Goal: Task Accomplishment & Management: Manage account settings

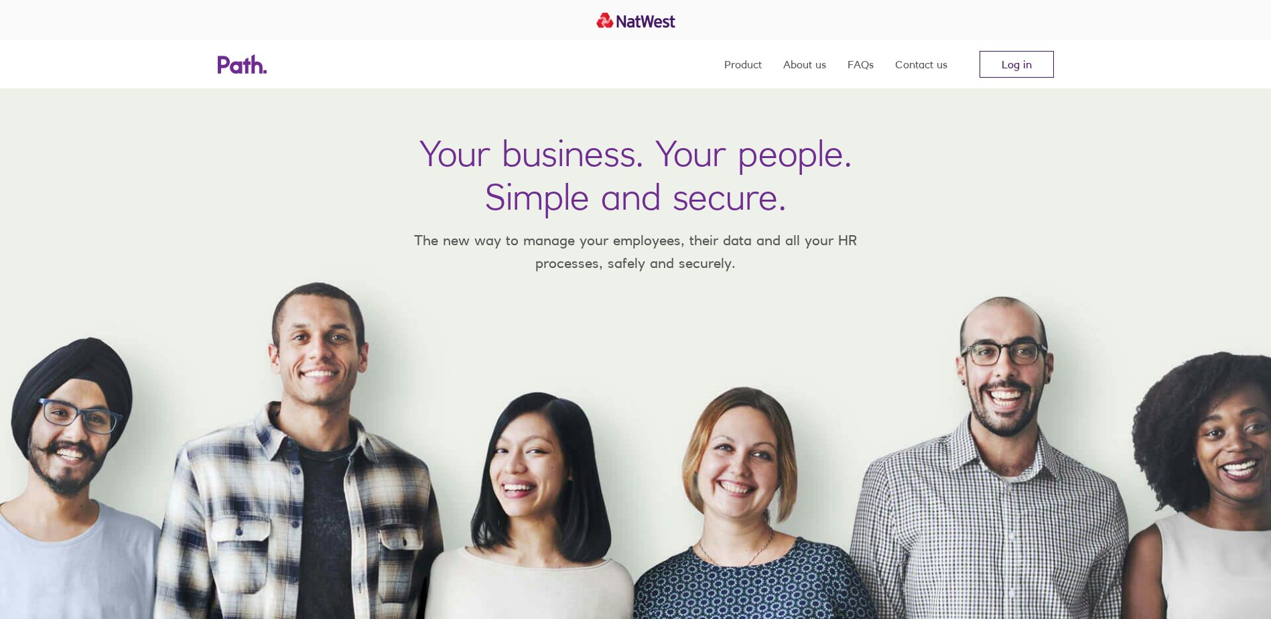
click at [1051, 61] on link "Log in" at bounding box center [1016, 64] width 74 height 27
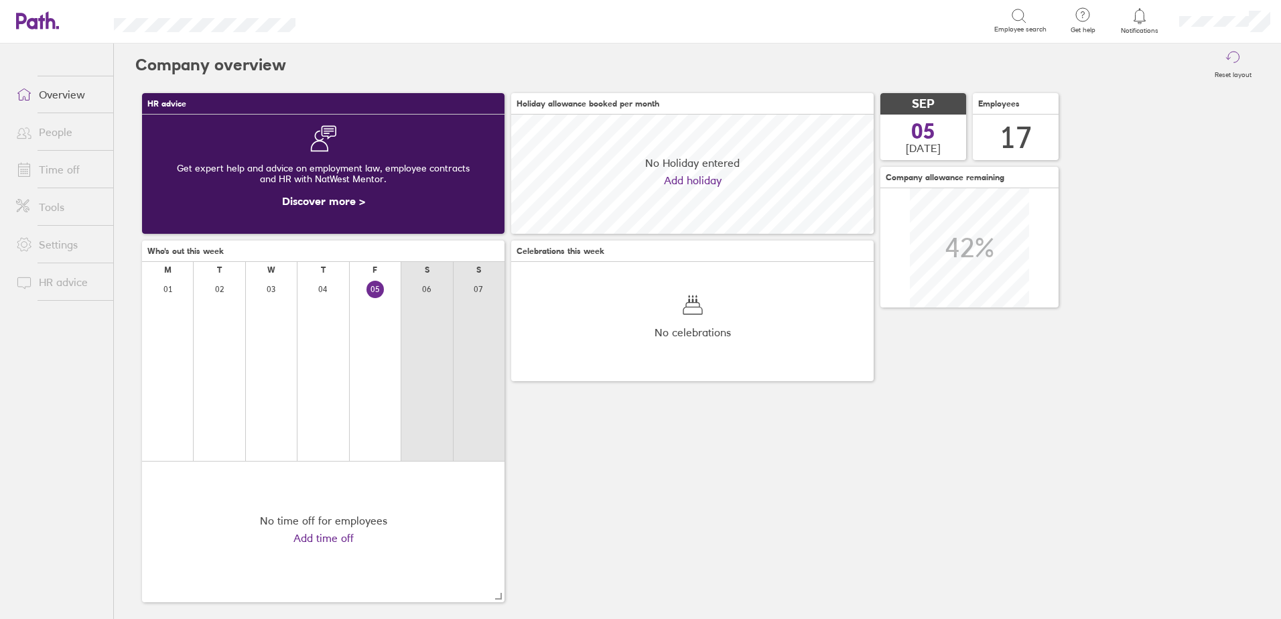
scroll to position [119, 362]
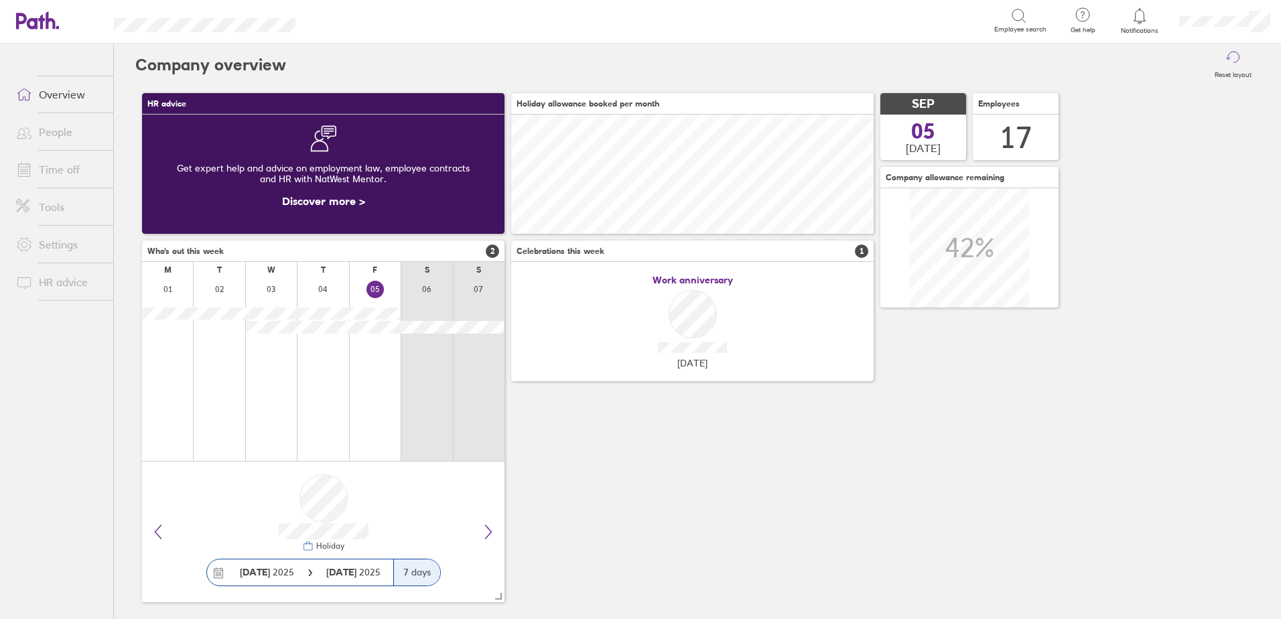
click at [54, 135] on link "People" at bounding box center [59, 132] width 108 height 27
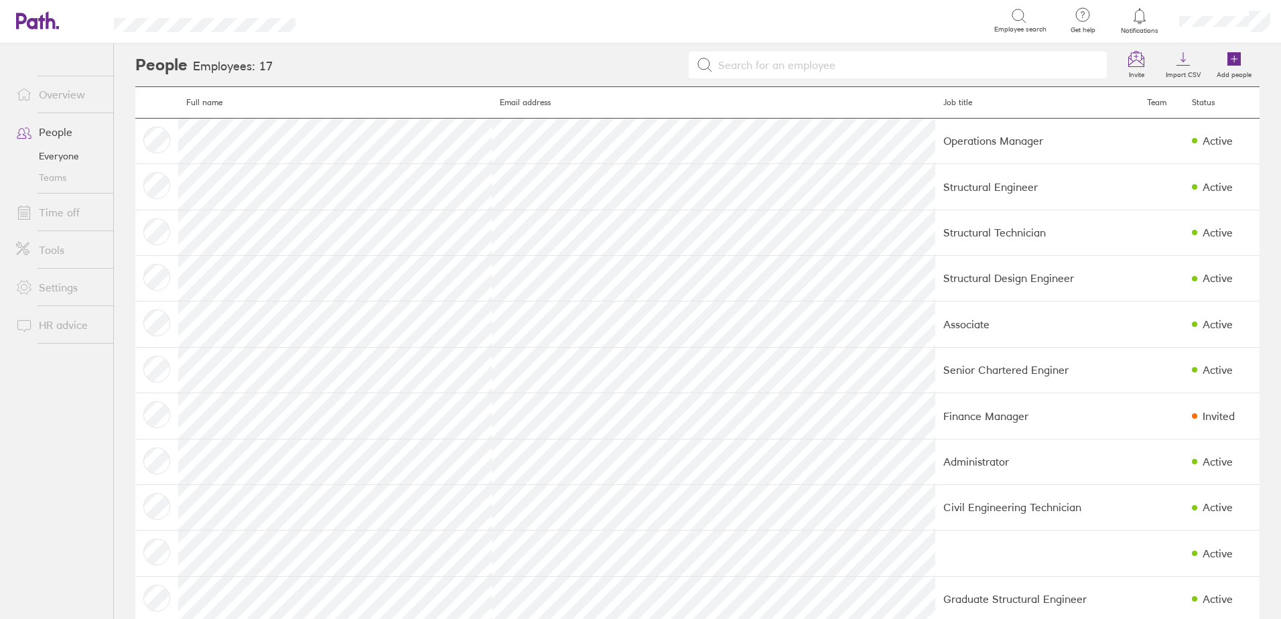
click at [60, 213] on link "Time off" at bounding box center [59, 212] width 108 height 27
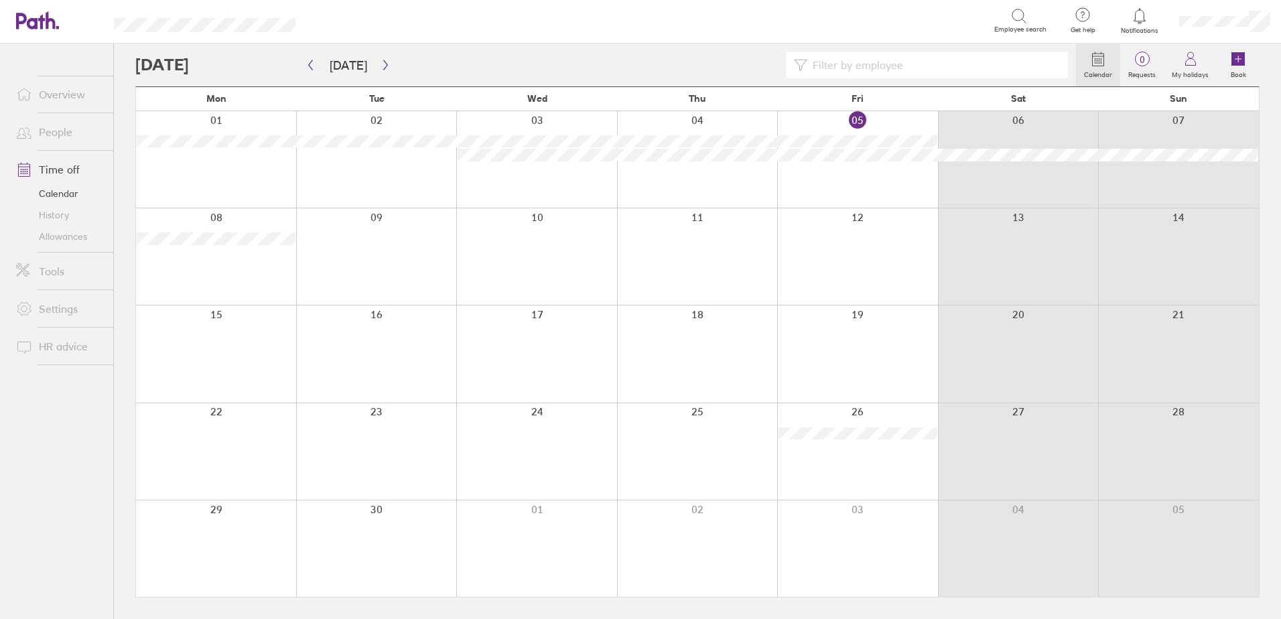
click at [56, 216] on link "History" at bounding box center [59, 214] width 108 height 21
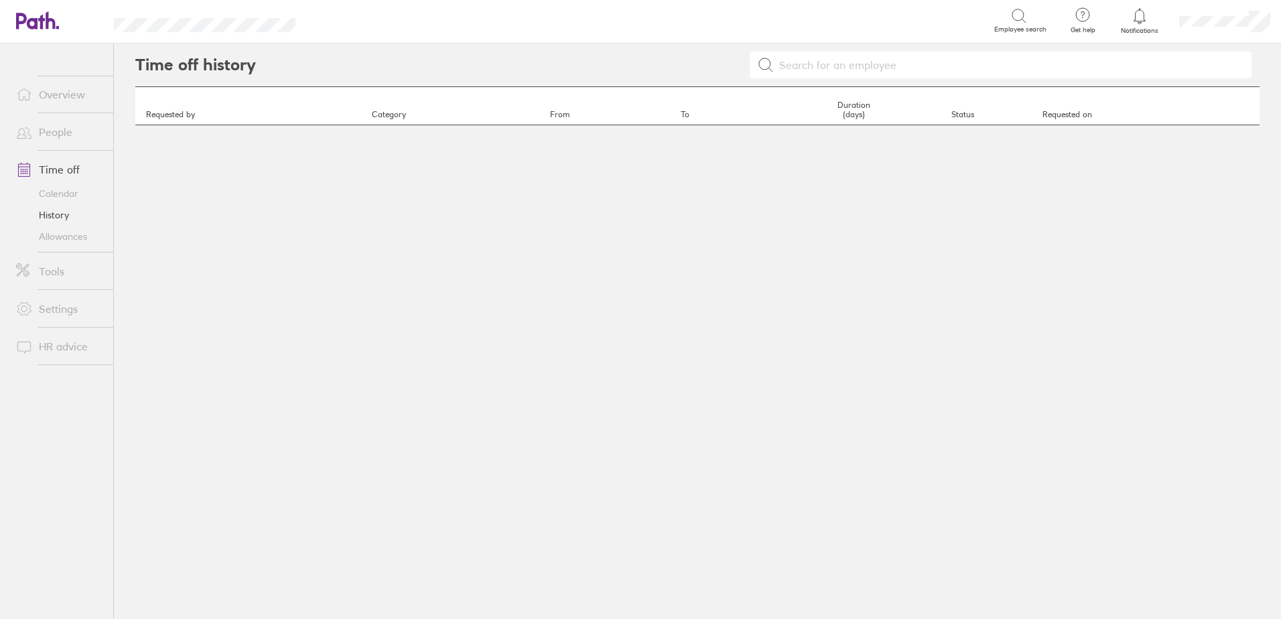
click at [831, 69] on input at bounding box center [1009, 64] width 470 height 25
type input "max"
click at [772, 66] on div "max" at bounding box center [1001, 65] width 502 height 27
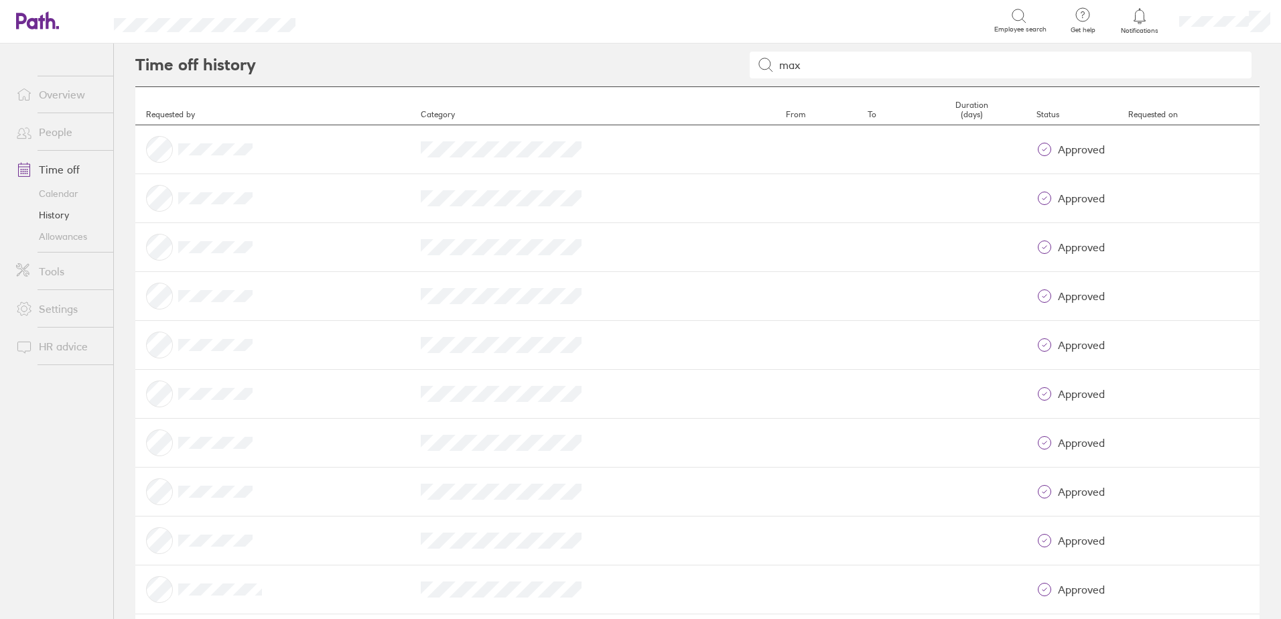
click at [762, 62] on icon at bounding box center [766, 65] width 16 height 16
click at [86, 228] on link "Allowances" at bounding box center [59, 236] width 108 height 21
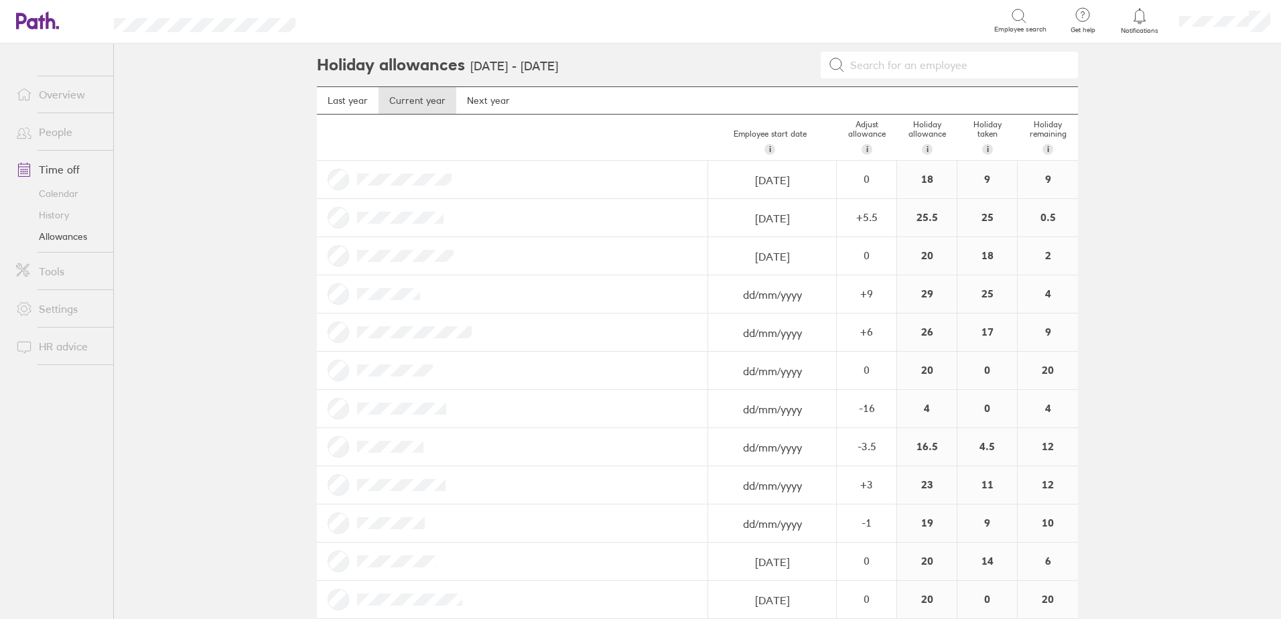
scroll to position [67, 0]
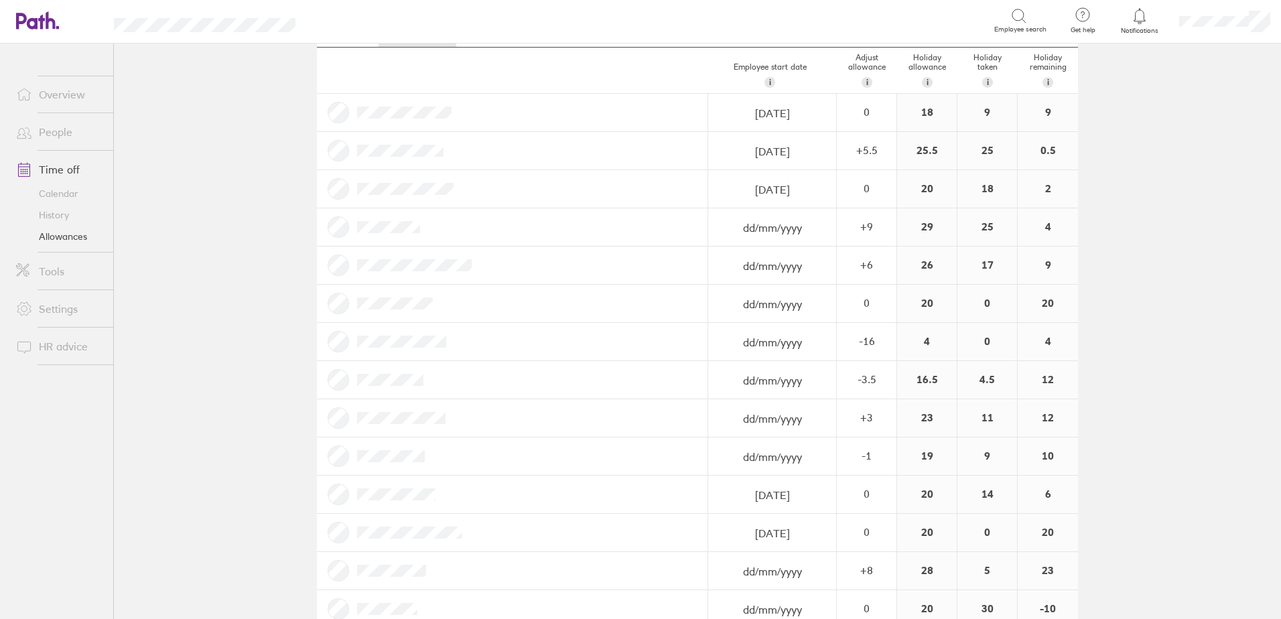
click at [1050, 496] on div "6" at bounding box center [1048, 495] width 60 height 38
